Goal: Information Seeking & Learning: Learn about a topic

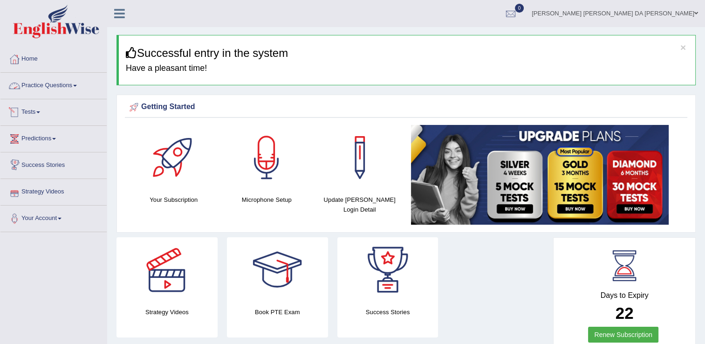
click at [57, 141] on link "Predictions" at bounding box center [53, 137] width 106 height 23
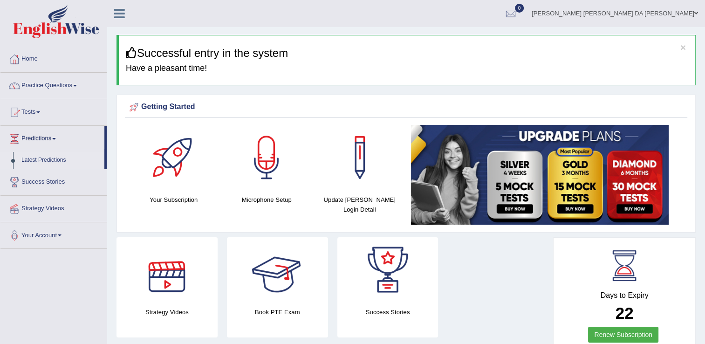
click at [57, 158] on link "Latest Predictions" at bounding box center [60, 160] width 87 height 17
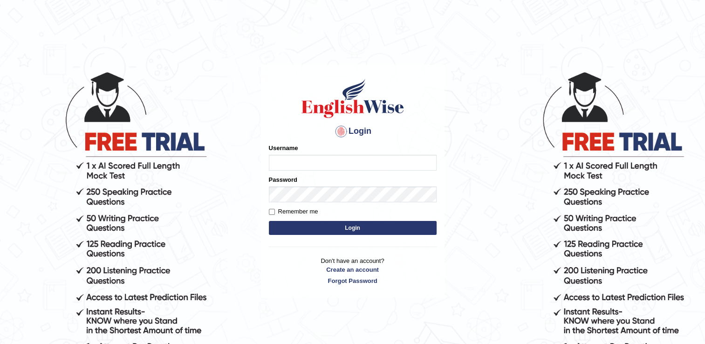
type input "CecyPires"
click at [325, 229] on button "Login" at bounding box center [353, 228] width 168 height 14
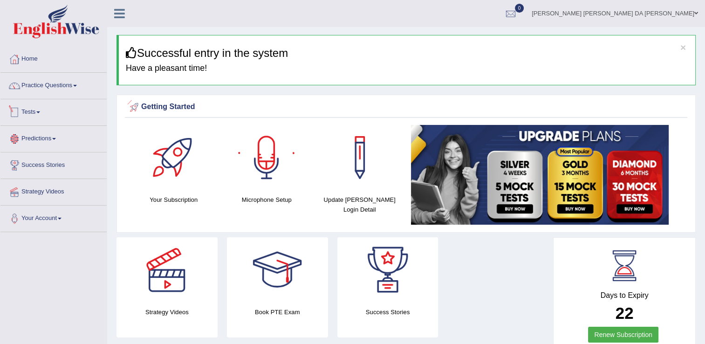
click at [51, 137] on link "Predictions" at bounding box center [53, 137] width 106 height 23
click at [47, 160] on link "Latest Predictions" at bounding box center [60, 160] width 87 height 17
